Goal: Task Accomplishment & Management: Manage account settings

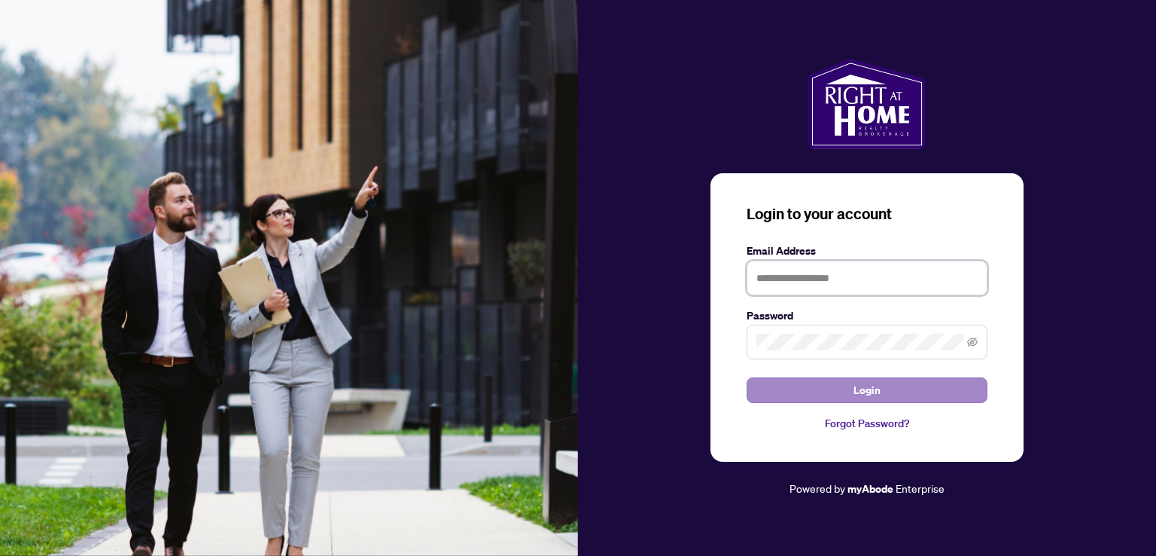
type input "**********"
click at [833, 386] on button "Login" at bounding box center [867, 390] width 241 height 26
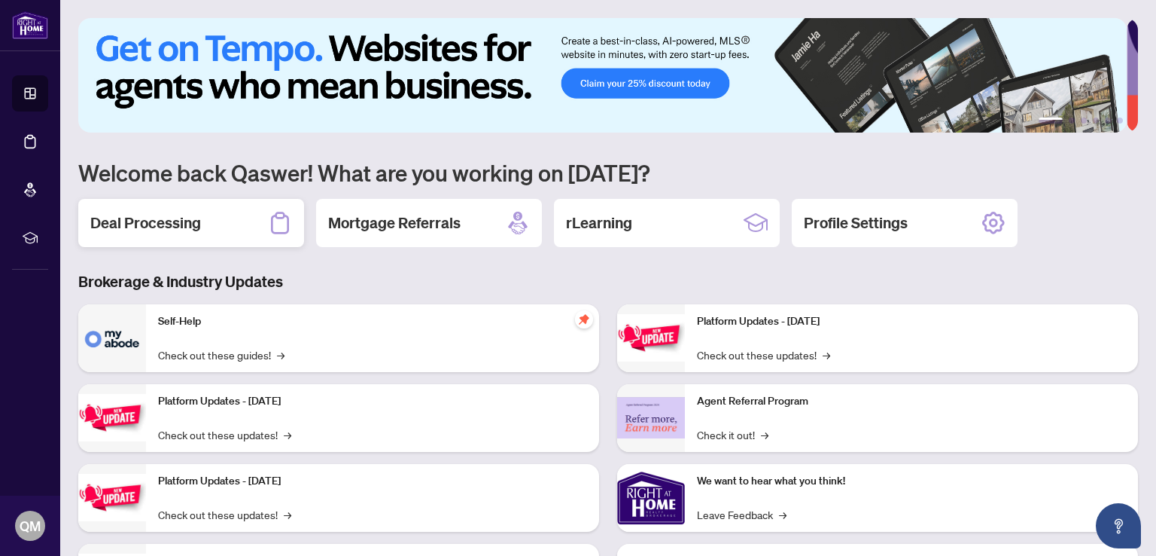
click at [175, 218] on h2 "Deal Processing" at bounding box center [145, 222] width 111 height 21
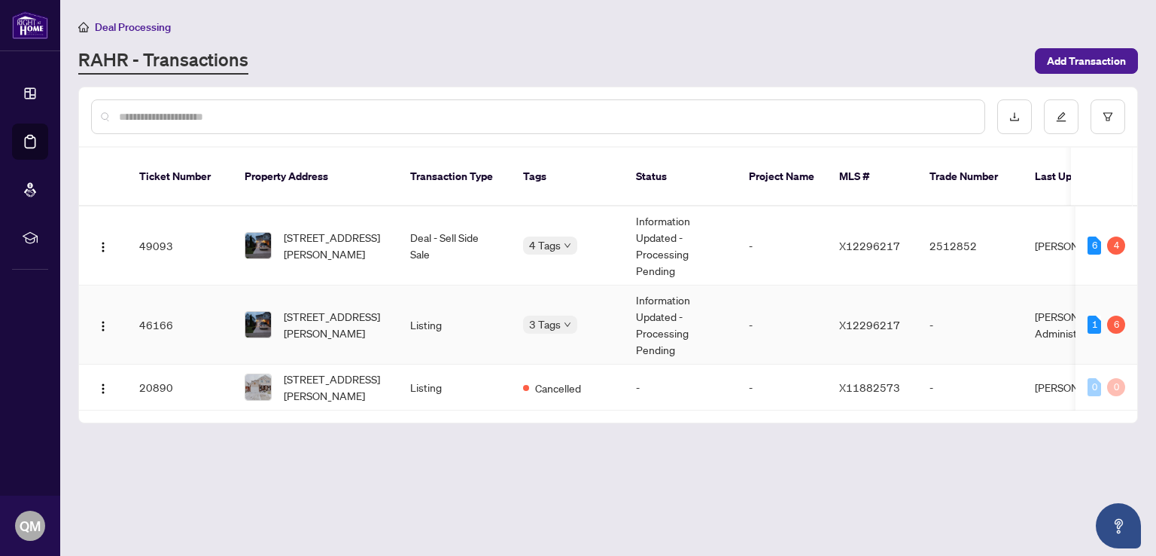
click at [302, 317] on span "[STREET_ADDRESS][PERSON_NAME]" at bounding box center [335, 324] width 102 height 33
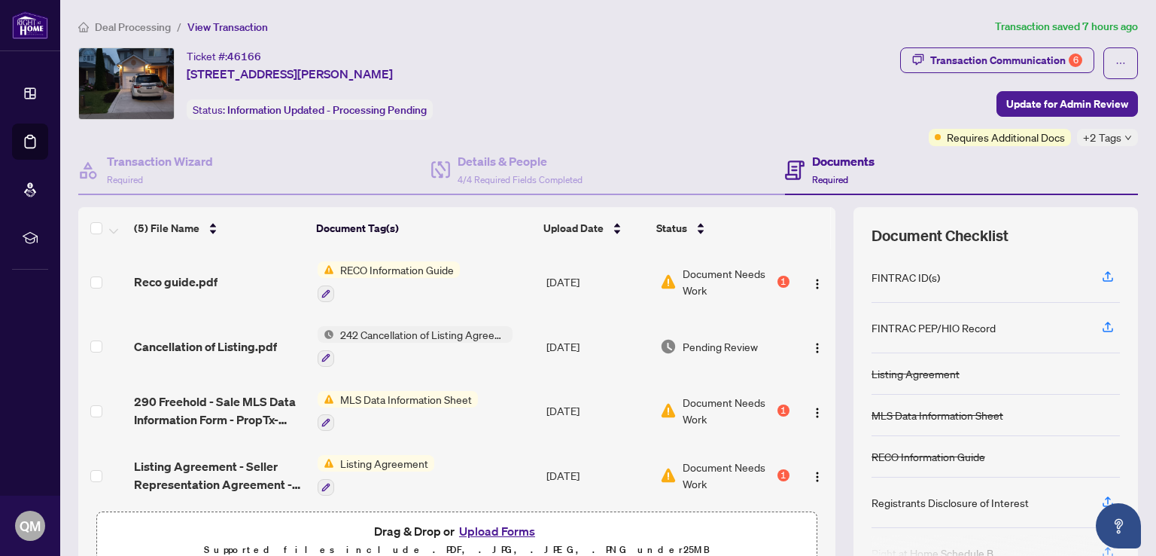
click at [705, 282] on span "Document Needs Work" at bounding box center [729, 281] width 92 height 33
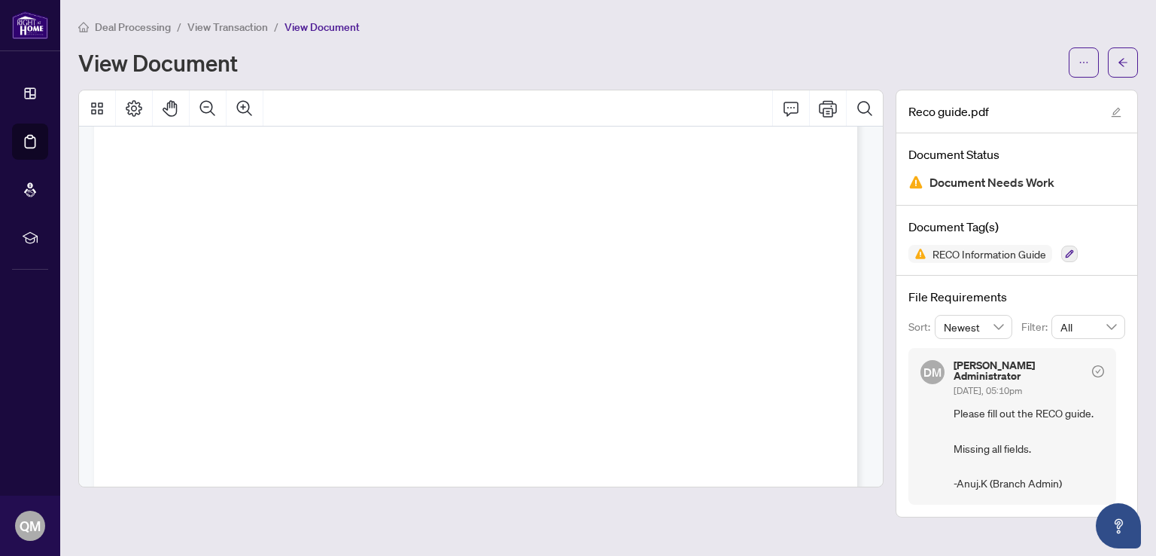
scroll to position [4118, 0]
click at [238, 26] on span "View Transaction" at bounding box center [227, 27] width 81 height 14
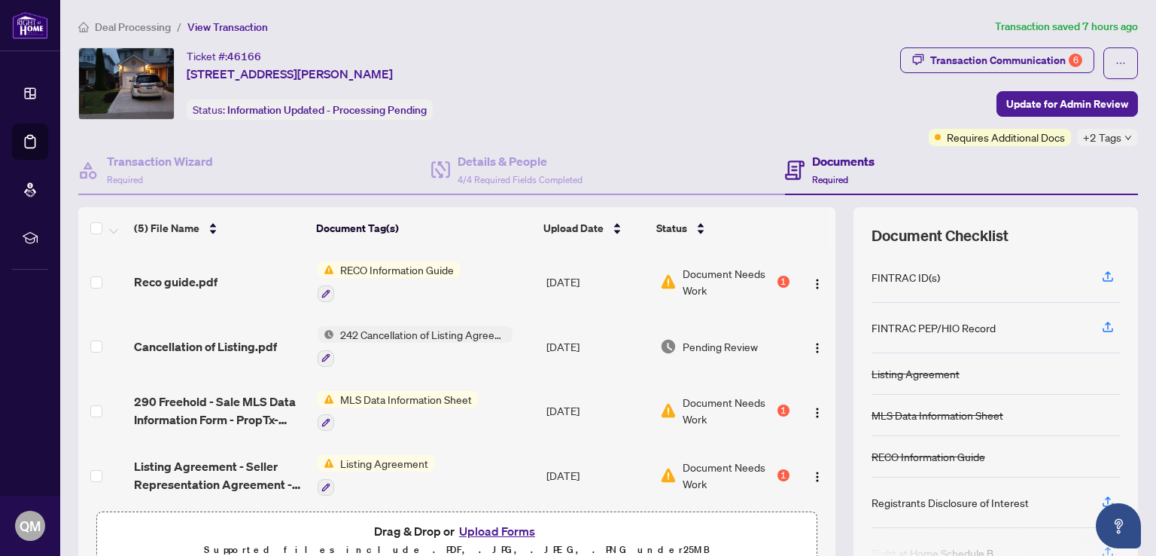
click at [506, 534] on button "Upload Forms" at bounding box center [497, 531] width 85 height 20
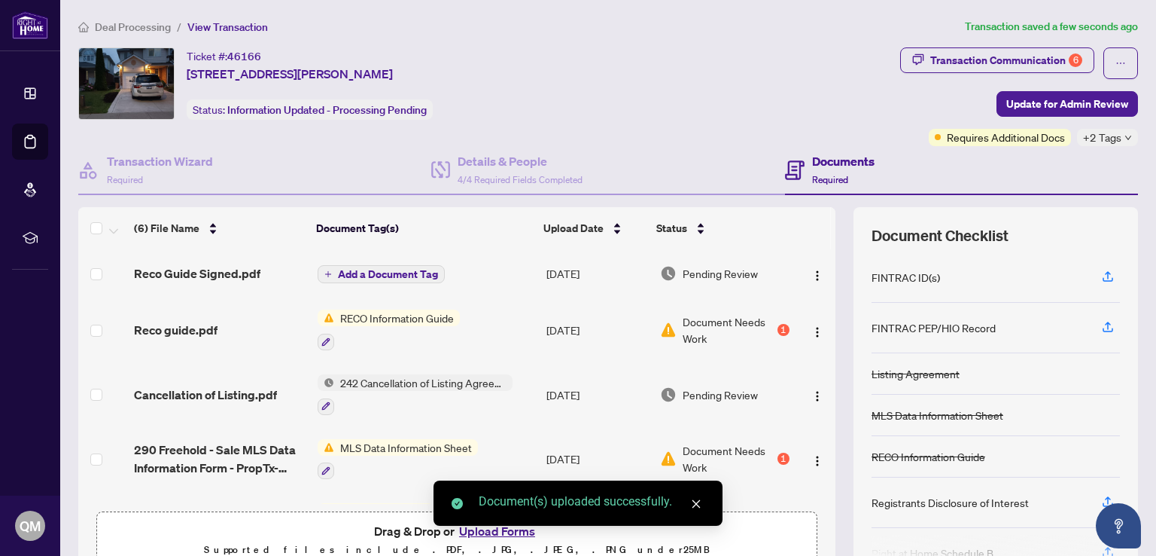
click at [379, 271] on span "Add a Document Tag" at bounding box center [388, 274] width 100 height 11
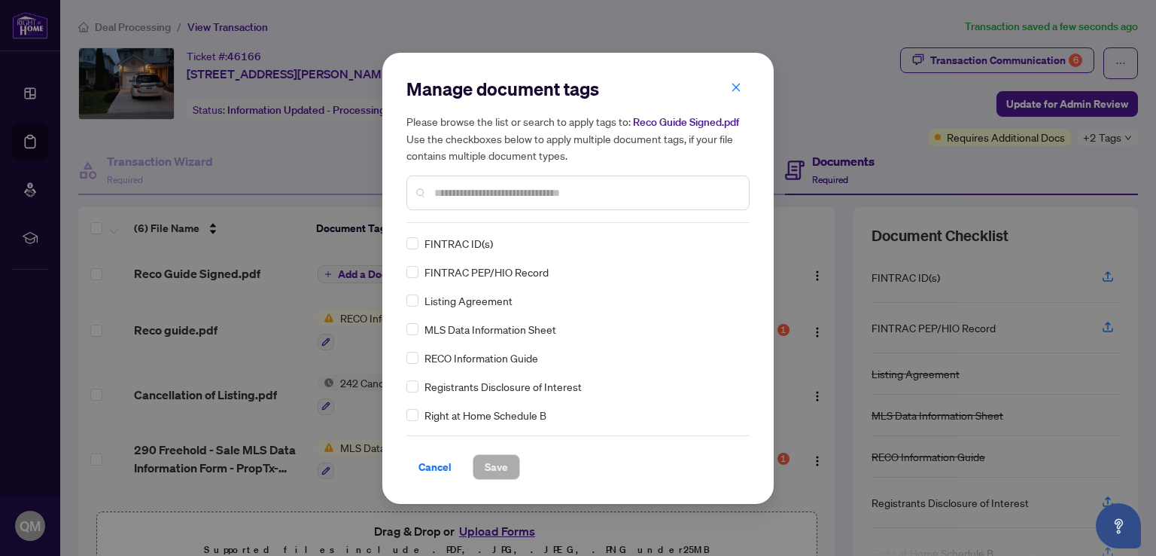
click at [463, 184] on input "text" at bounding box center [585, 192] width 303 height 17
type input "****"
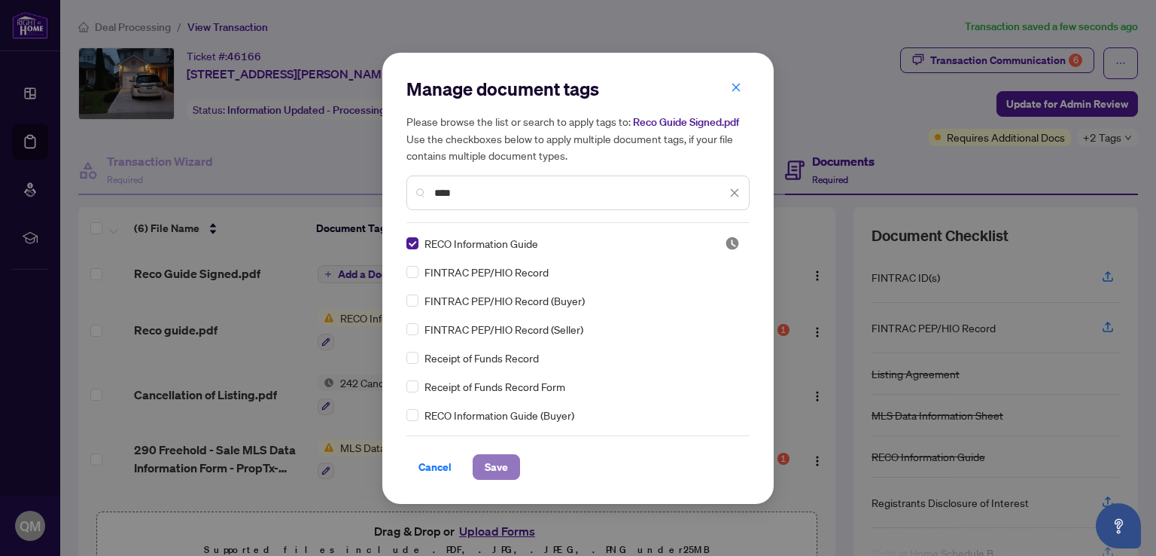
click at [485, 462] on span "Save" at bounding box center [496, 467] width 23 height 24
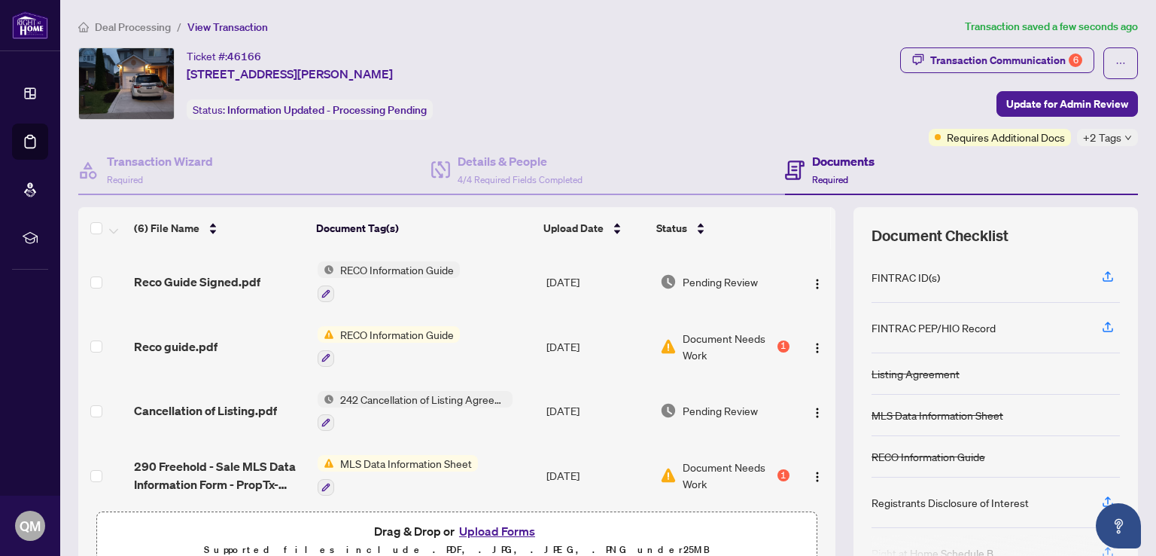
click at [1102, 139] on span "+2 Tags" at bounding box center [1102, 137] width 38 height 17
click at [744, 115] on div "Ticket #: 46166 [STREET_ADDRESS][PERSON_NAME] Status: Information Updated - Pro…" at bounding box center [486, 83] width 816 height 72
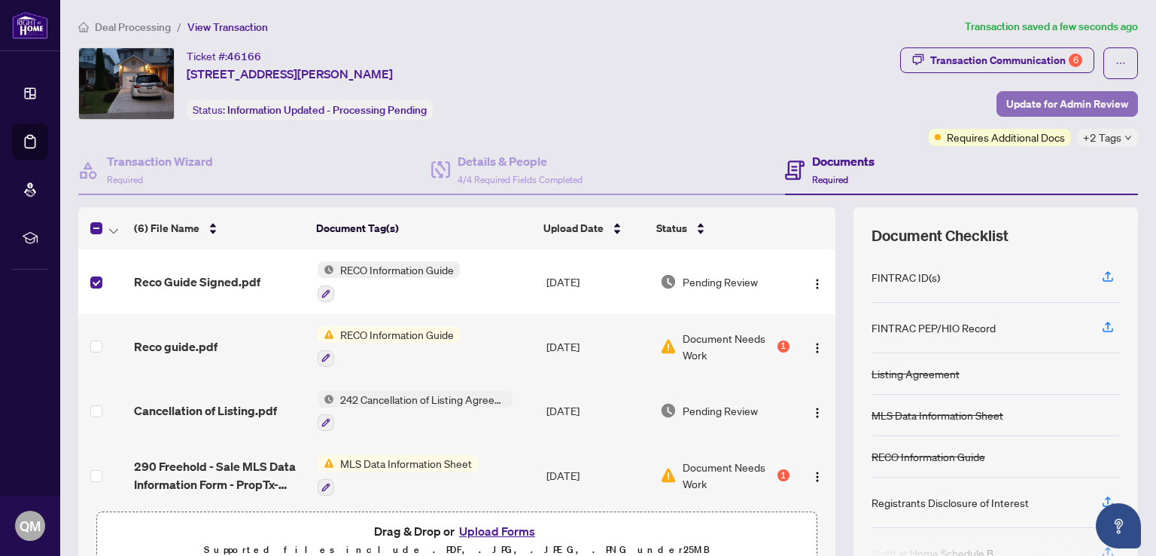
click at [1010, 99] on span "Update for Admin Review" at bounding box center [1068, 104] width 122 height 24
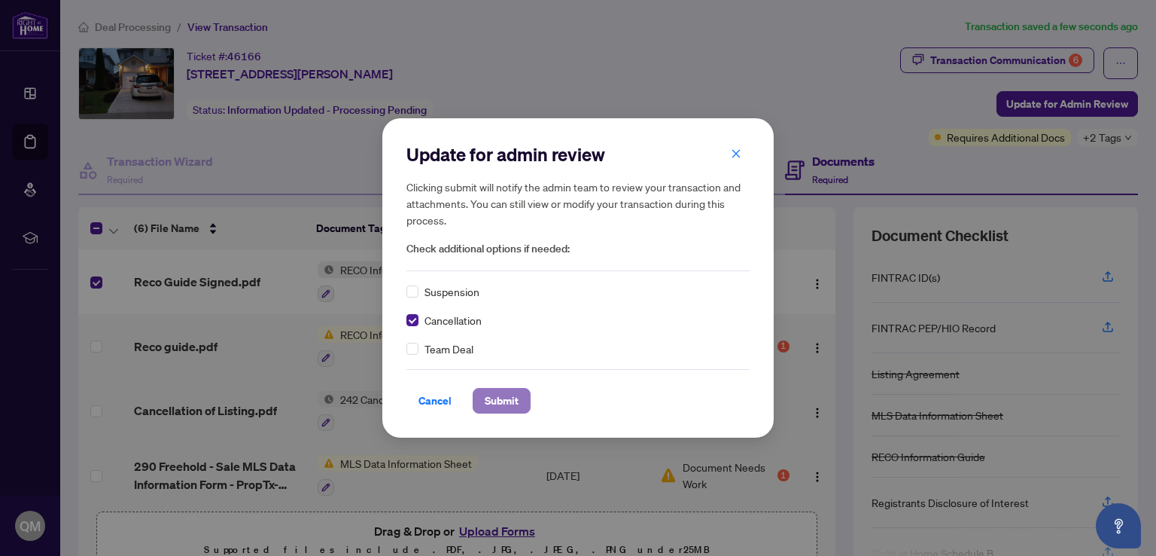
click at [489, 400] on span "Submit" at bounding box center [502, 400] width 34 height 24
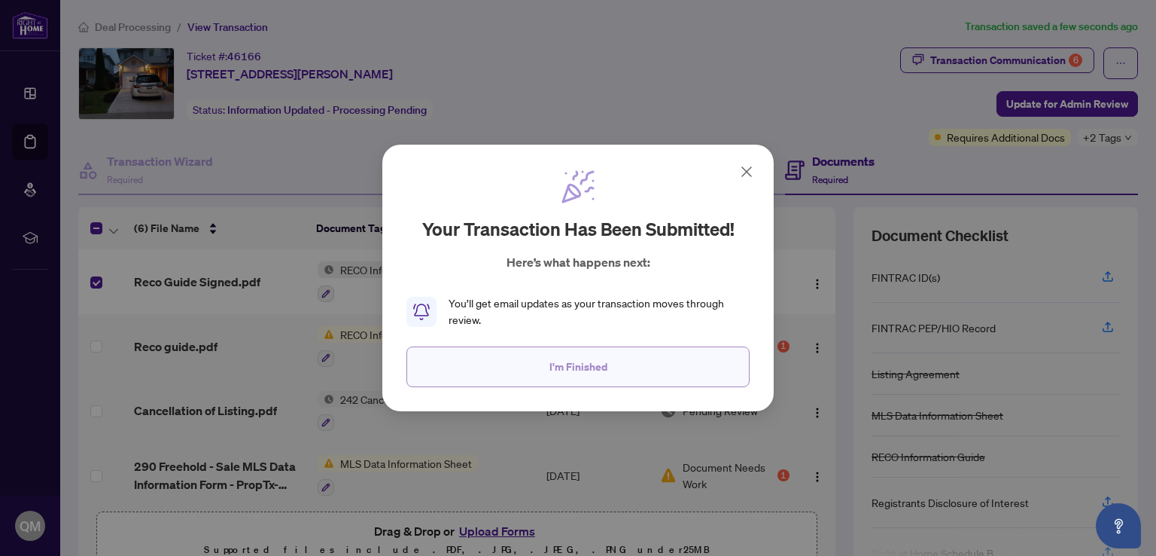
click at [592, 362] on span "I'm Finished" at bounding box center [579, 367] width 58 height 24
